Goal: Task Accomplishment & Management: Manage account settings

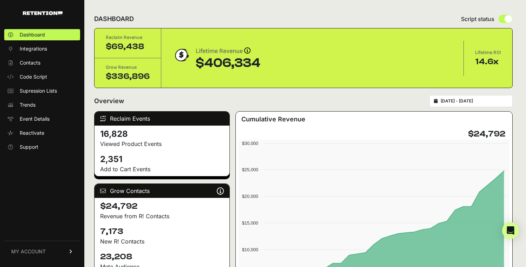
click at [59, 251] on link "MY ACCOUNT" at bounding box center [42, 251] width 76 height 21
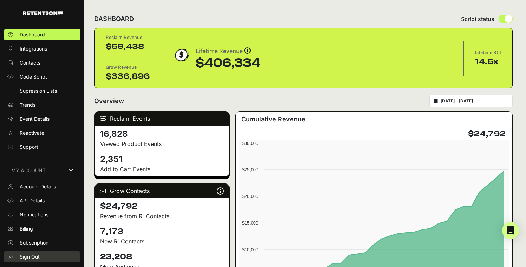
click at [55, 259] on link "Sign Out" at bounding box center [42, 256] width 76 height 11
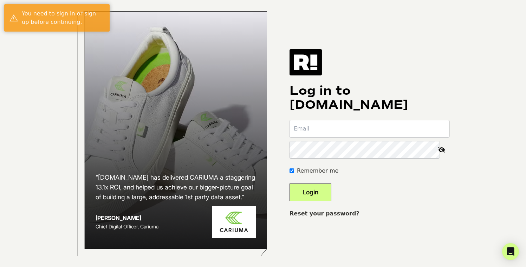
type input "[PERSON_NAME][EMAIL_ADDRESS][DOMAIN_NAME]"
click at [331, 193] on button "Login" at bounding box center [310, 193] width 42 height 18
